Goal: Task Accomplishment & Management: Use online tool/utility

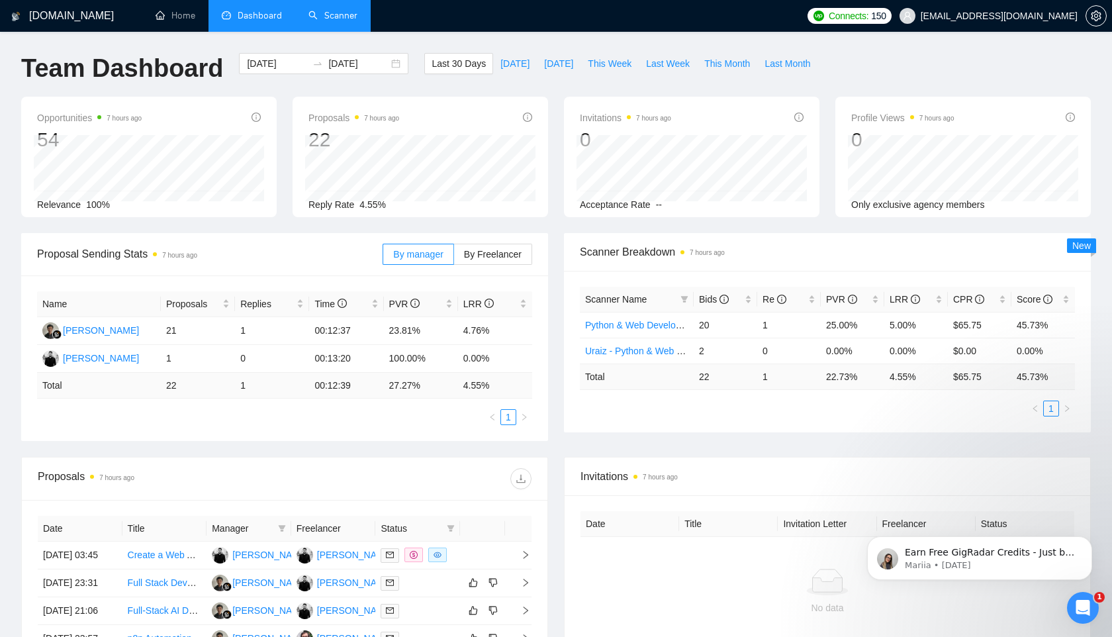
click at [337, 11] on link "Scanner" at bounding box center [332, 15] width 49 height 11
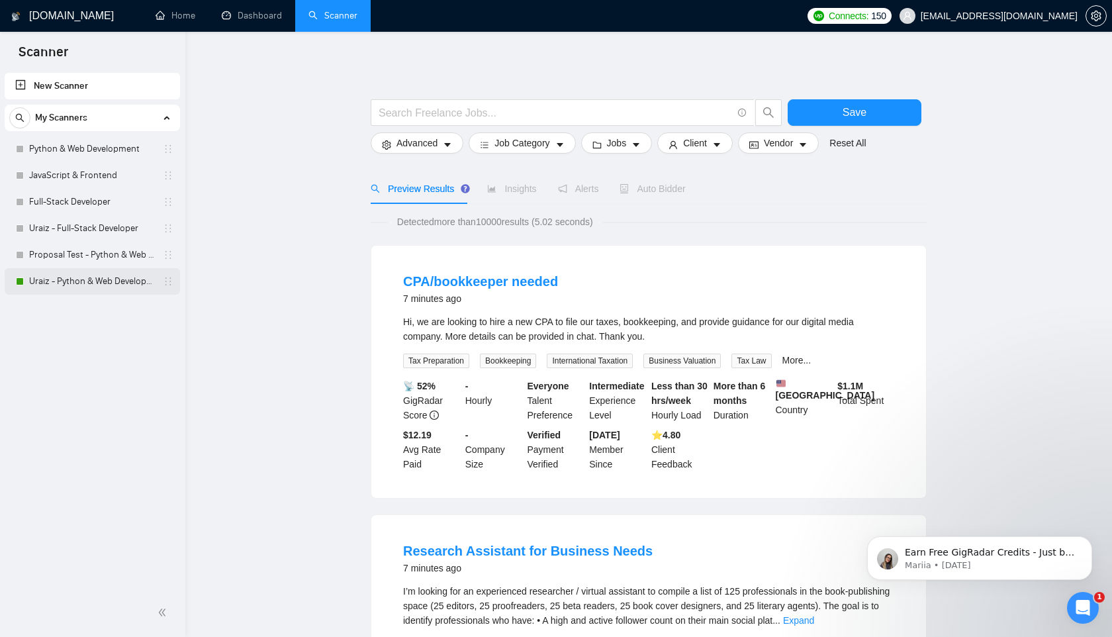
click at [67, 282] on link "Uraiz - Python & Web Development" at bounding box center [92, 281] width 126 height 26
click at [66, 282] on link "Uraiz - Python & Web Development" at bounding box center [92, 281] width 126 height 26
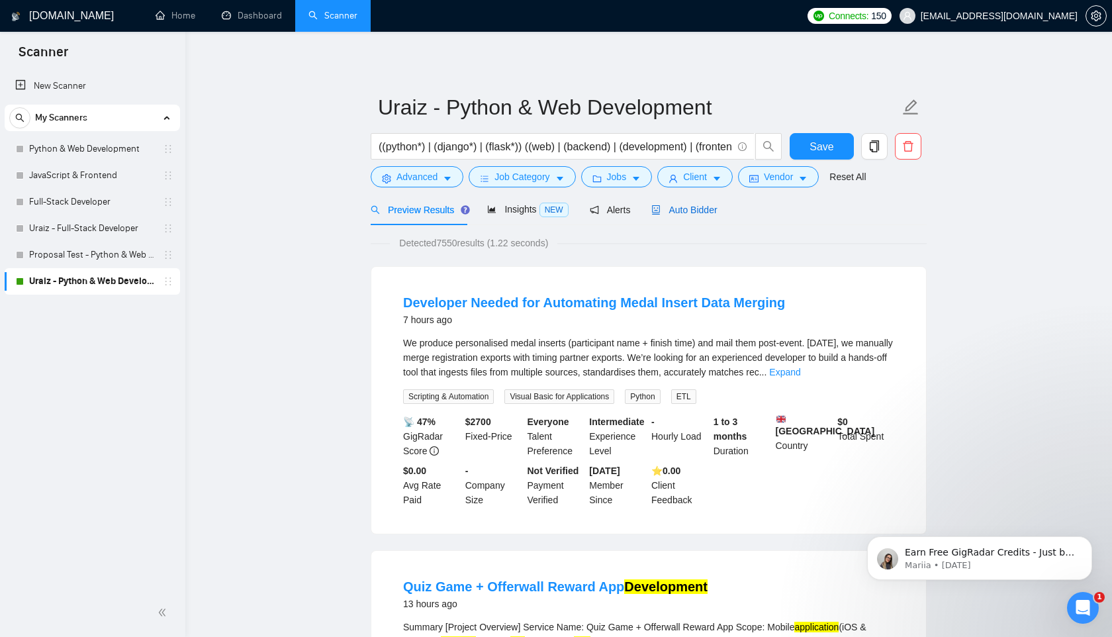
click at [699, 206] on span "Auto Bidder" at bounding box center [684, 210] width 66 height 11
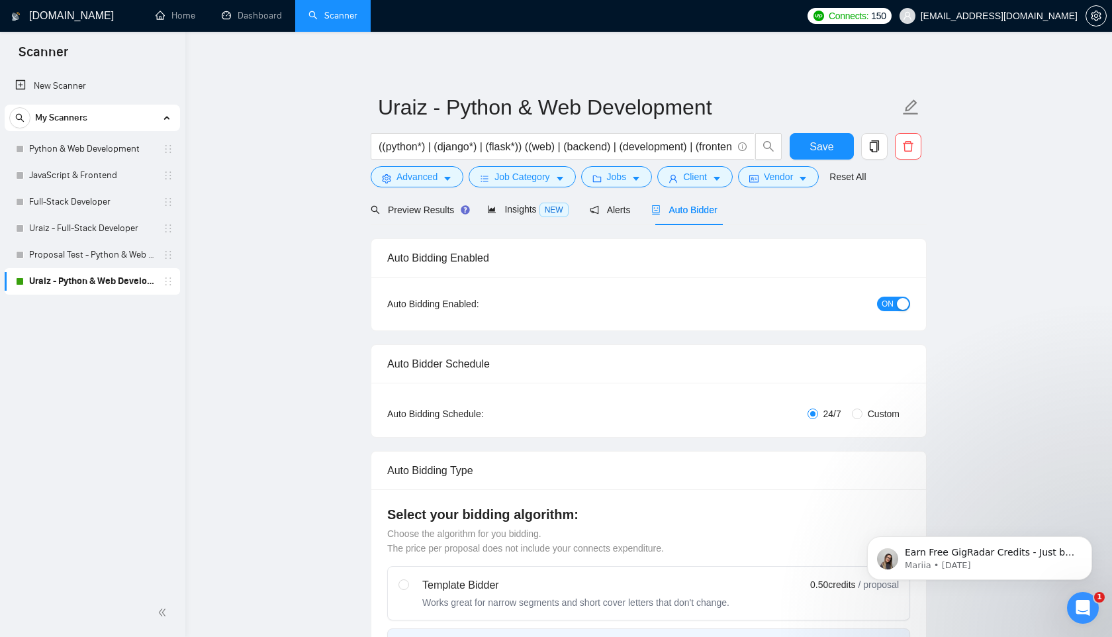
radio input "false"
radio input "true"
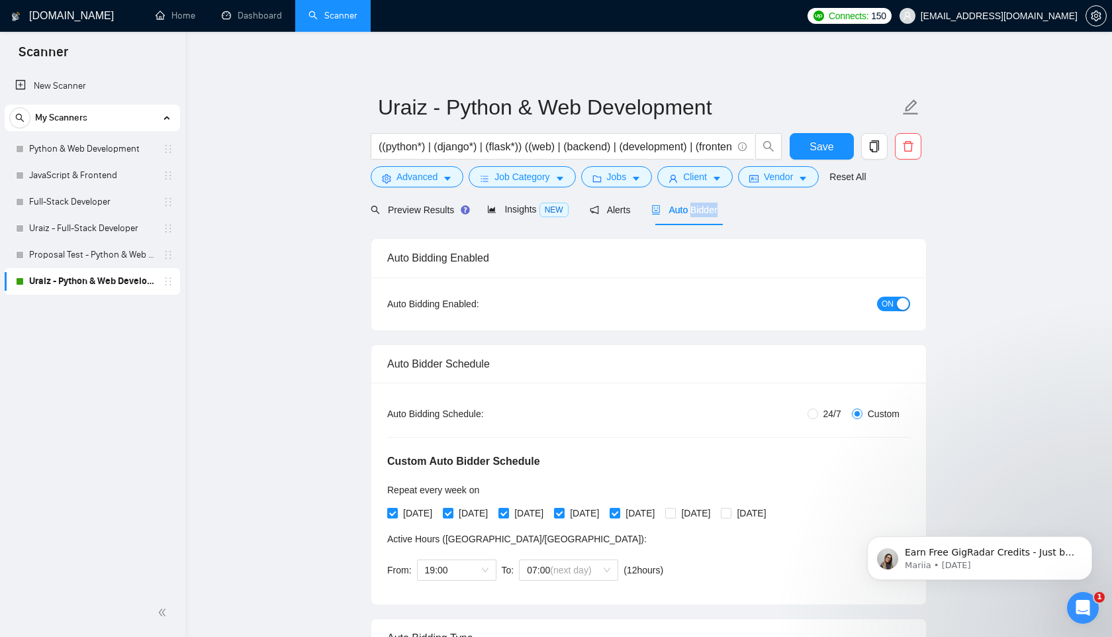
click at [680, 209] on span "Auto Bidder" at bounding box center [684, 210] width 66 height 11
click at [812, 194] on div "Preview Results Insights NEW Alerts Auto Bidder" at bounding box center [649, 209] width 556 height 31
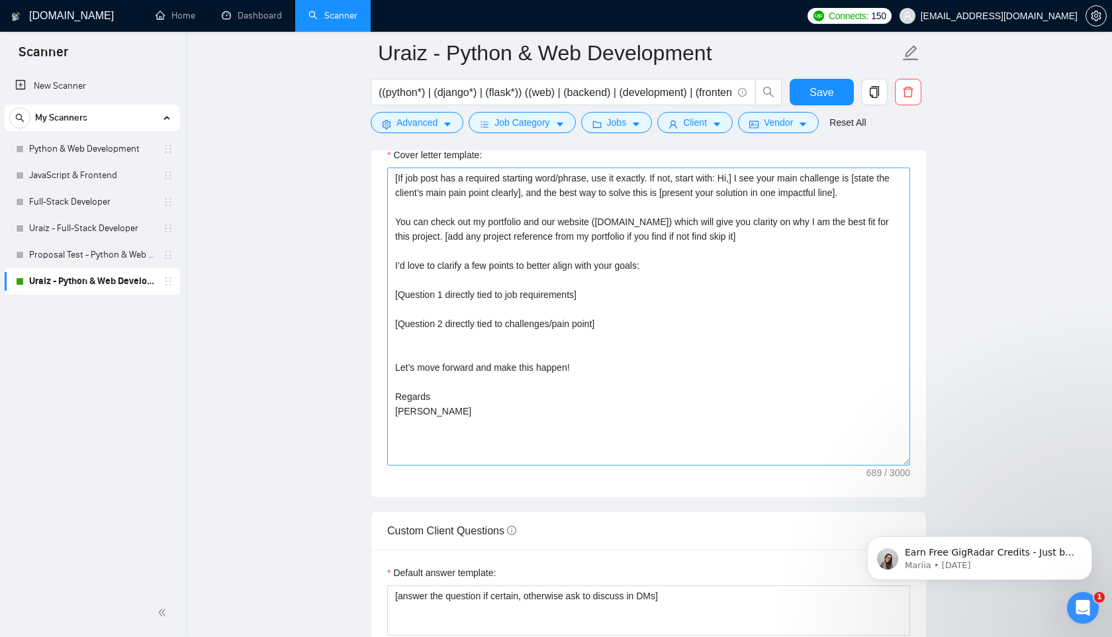
scroll to position [1615, 0]
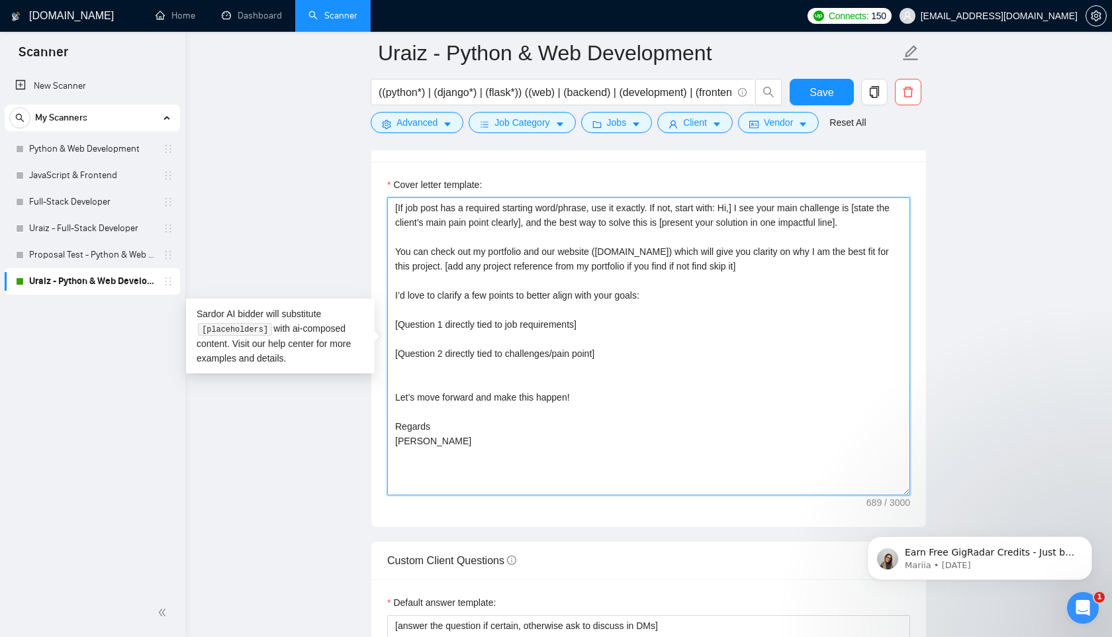
drag, startPoint x: 440, startPoint y: 439, endPoint x: 389, endPoint y: 201, distance: 243.7
click at [389, 201] on textarea "[If job post has a required starting word/phrase, use it exactly. If not, start…" at bounding box center [648, 346] width 523 height 298
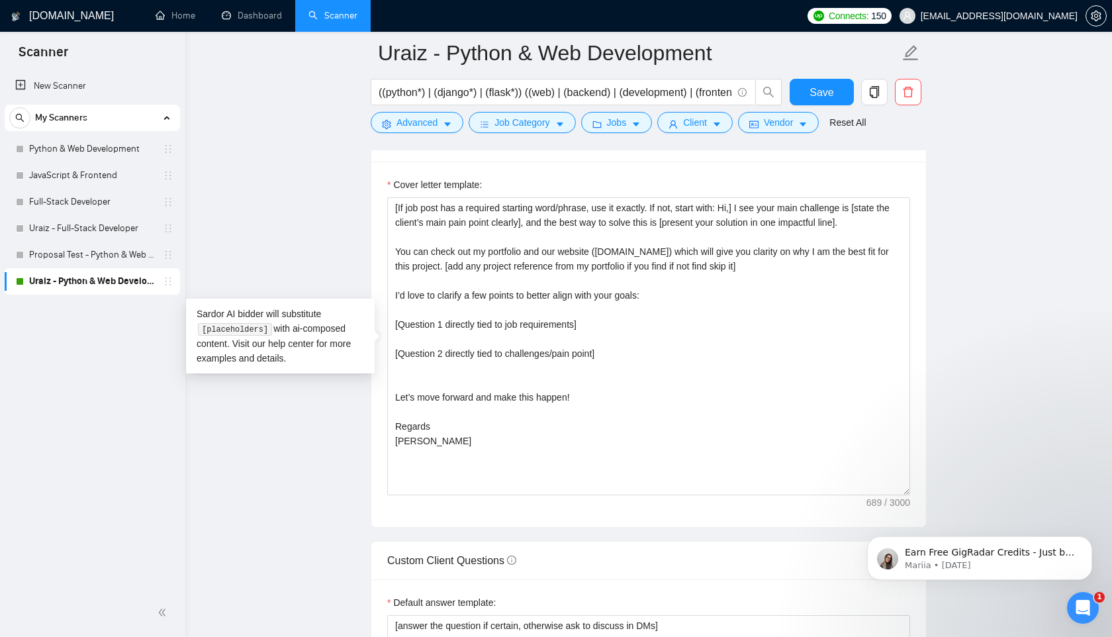
click at [294, 201] on main "Uraiz - Python & Web Development ((python*) | (django*) | (flask*)) ((web) | (b…" at bounding box center [648, 401] width 884 height 3927
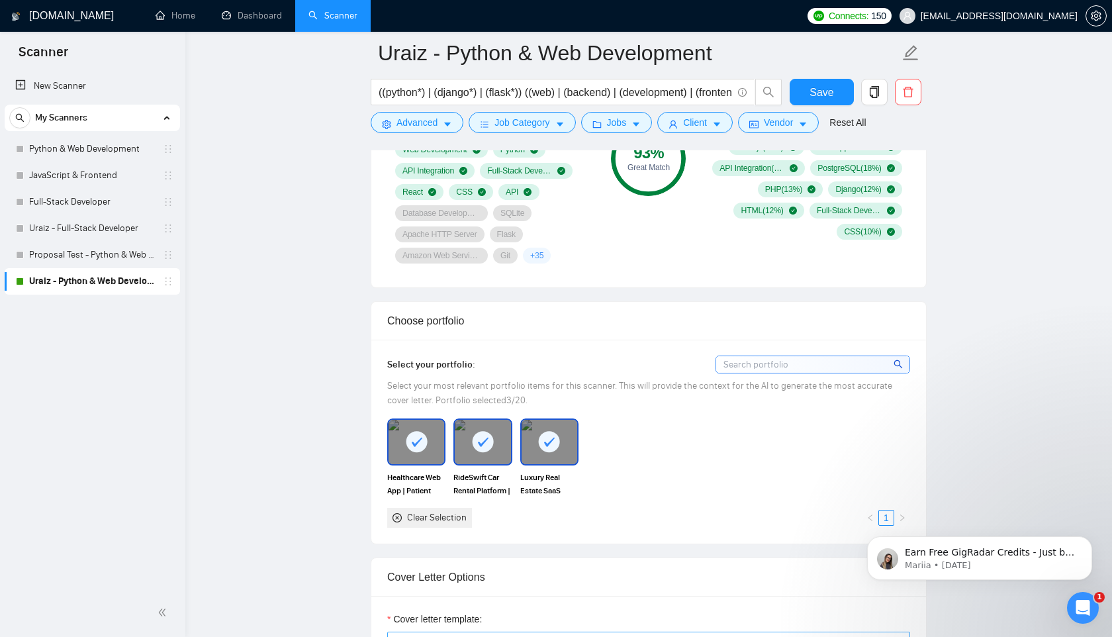
scroll to position [982, 0]
